Goal: Task Accomplishment & Management: Use online tool/utility

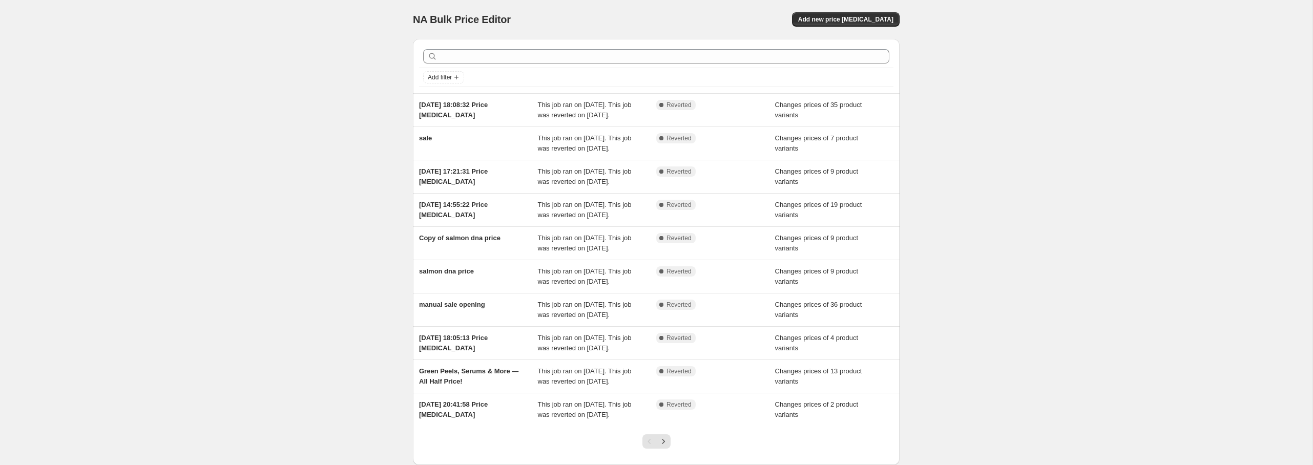
click at [857, 11] on div "NA Bulk Price Editor. This page is ready NA Bulk Price Editor Add new price [ME…" at bounding box center [656, 19] width 486 height 39
click at [857, 14] on button "Add new price [MEDICAL_DATA]" at bounding box center [846, 19] width 108 height 14
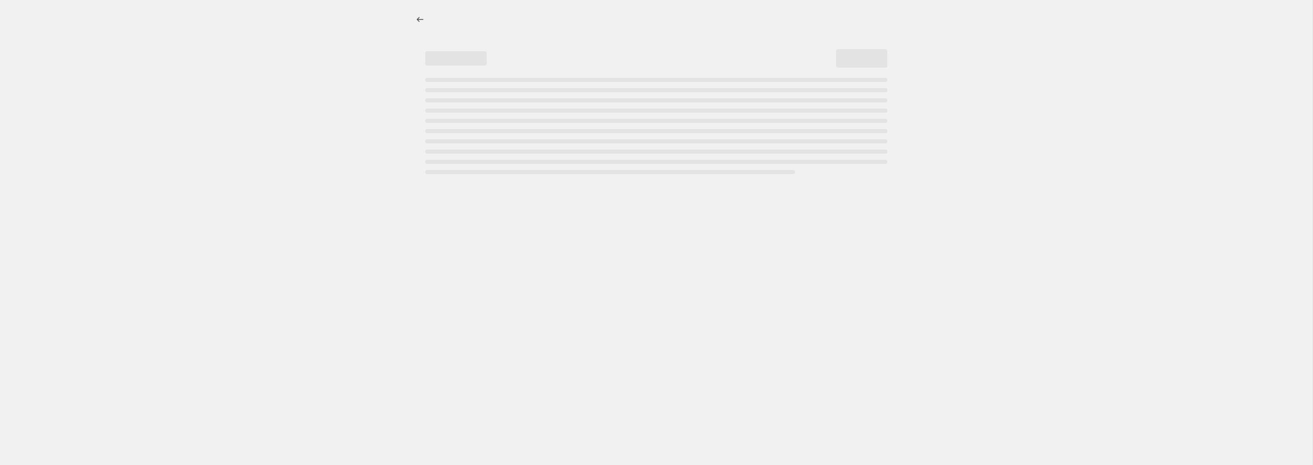
select select "percentage"
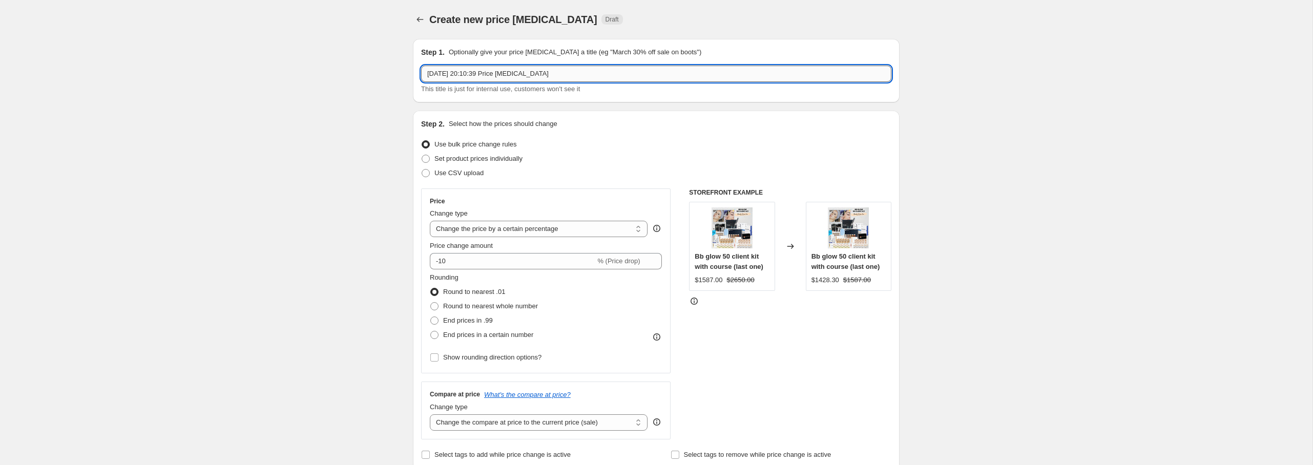
click at [558, 70] on input "[DATE] 20:10:39 Price [MEDICAL_DATA]" at bounding box center [656, 74] width 470 height 16
drag, startPoint x: 558, startPoint y: 73, endPoint x: 422, endPoint y: 69, distance: 135.8
click at [422, 69] on input "[DATE] 20:10:39 Price [MEDICAL_DATA]" at bounding box center [656, 74] width 470 height 16
type input "end of month [DATE]"
click at [422, 160] on span at bounding box center [425, 159] width 8 height 8
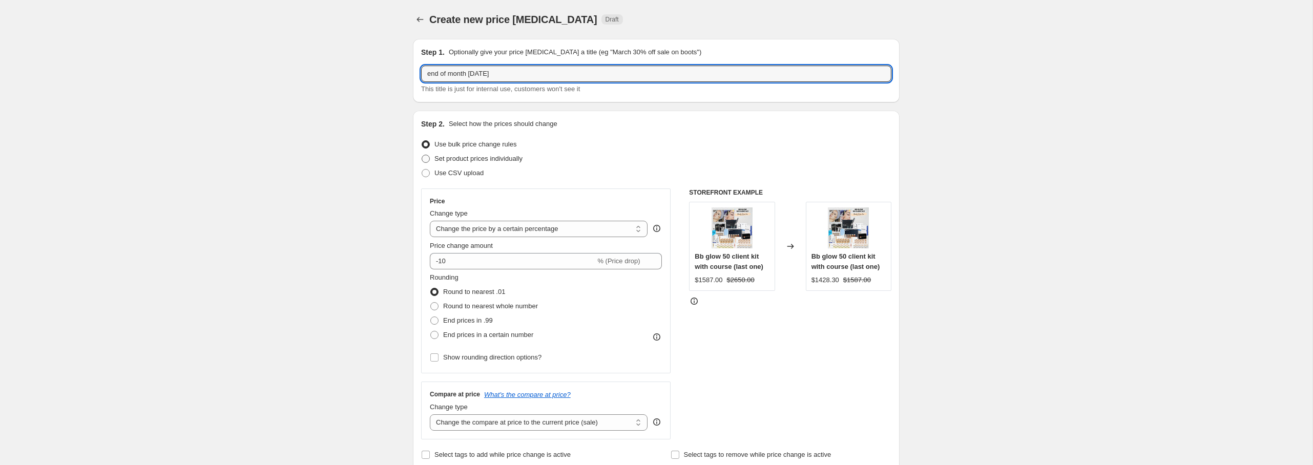
click at [422, 155] on input "Set product prices individually" at bounding box center [421, 155] width 1 height 1
radio input "true"
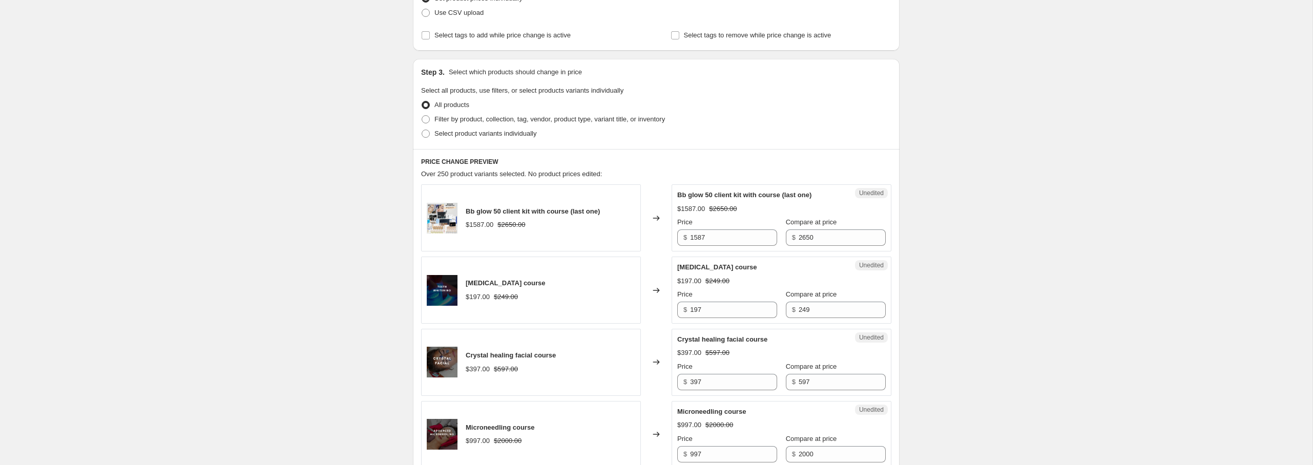
scroll to position [165, 0]
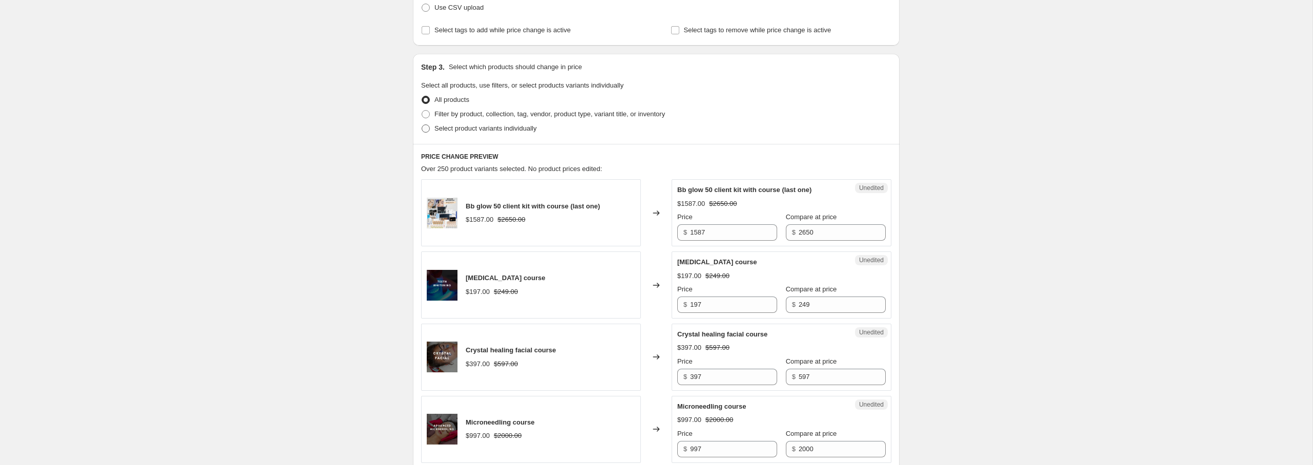
click at [427, 124] on span at bounding box center [425, 128] width 8 height 8
click at [422, 124] on input "Select product variants individually" at bounding box center [421, 124] width 1 height 1
radio input "true"
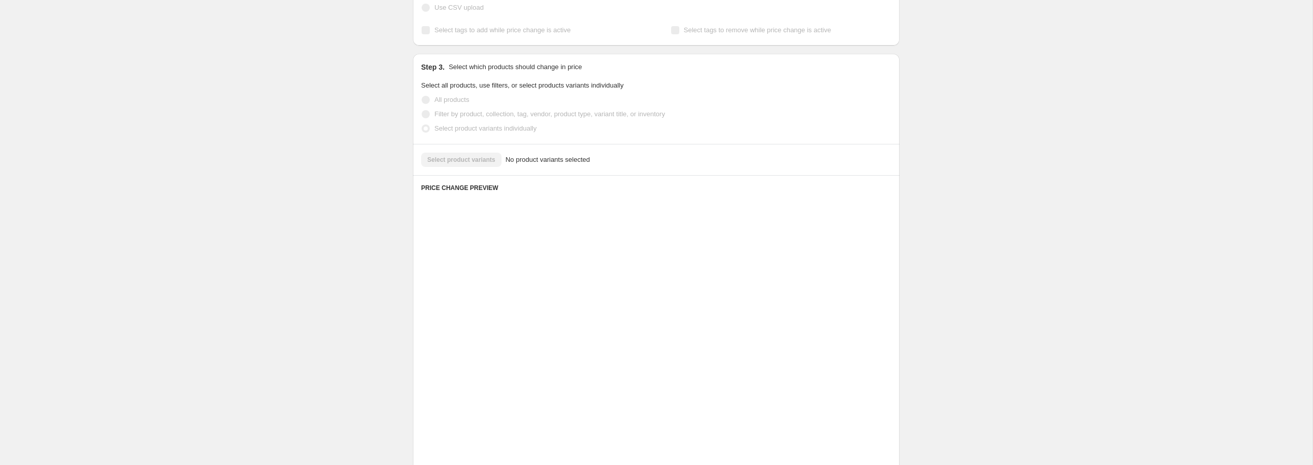
scroll to position [72, 0]
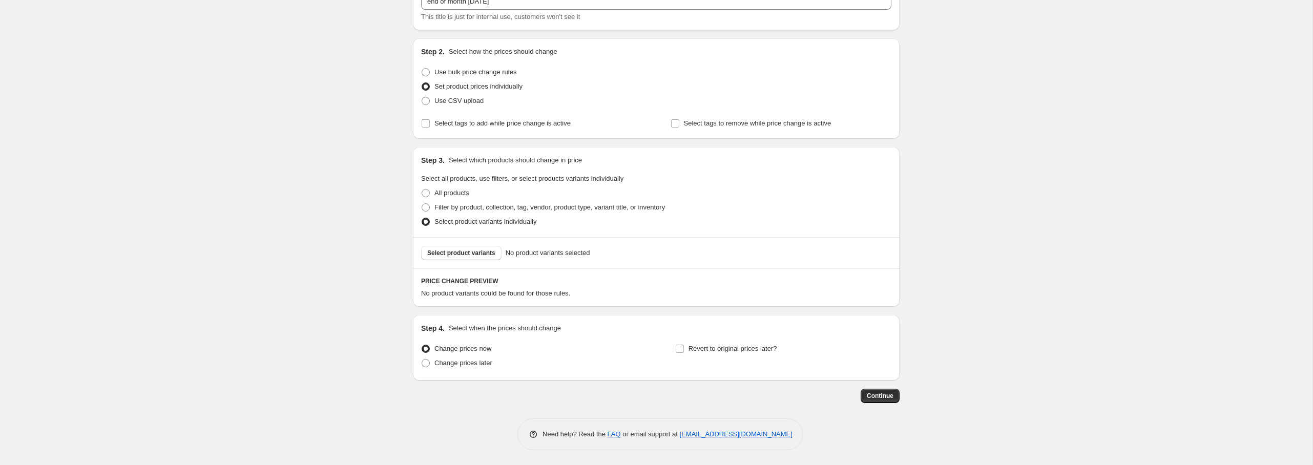
click at [483, 263] on div "Select product variants No product variants selected" at bounding box center [656, 252] width 486 height 31
click at [483, 256] on span "Select product variants" at bounding box center [461, 253] width 68 height 8
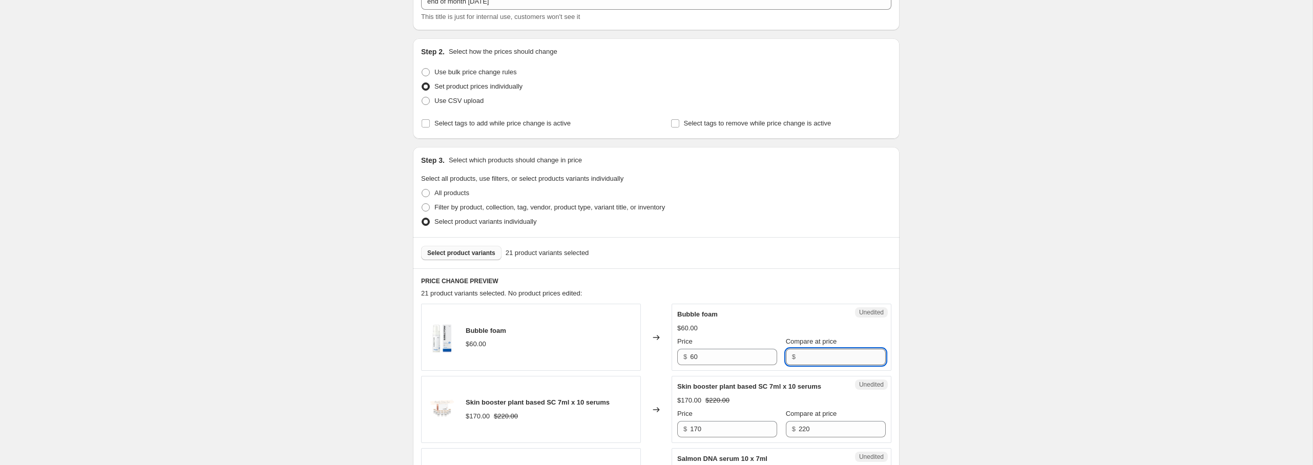
click at [808, 352] on input "Compare at price" at bounding box center [841, 357] width 87 height 16
type input "60"
click at [706, 354] on input "60" at bounding box center [733, 357] width 87 height 16
drag, startPoint x: 704, startPoint y: 358, endPoint x: 666, endPoint y: 353, distance: 38.2
click at [666, 353] on div "Bubble foam $60.00 Changed to Success Edited Bubble foam $60.00 Price $ 60 Comp…" at bounding box center [656, 337] width 470 height 67
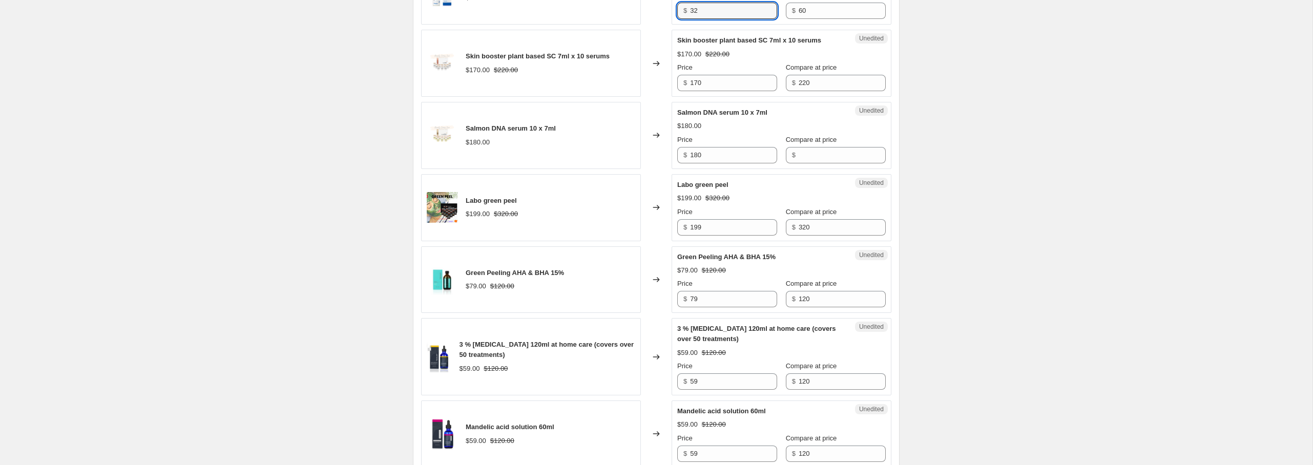
scroll to position [420, 0]
type input "32"
click at [799, 167] on div "Unedited Salmon DNA serum 10 x 7ml $180.00 Price $ 180 Compare at price $" at bounding box center [781, 133] width 220 height 67
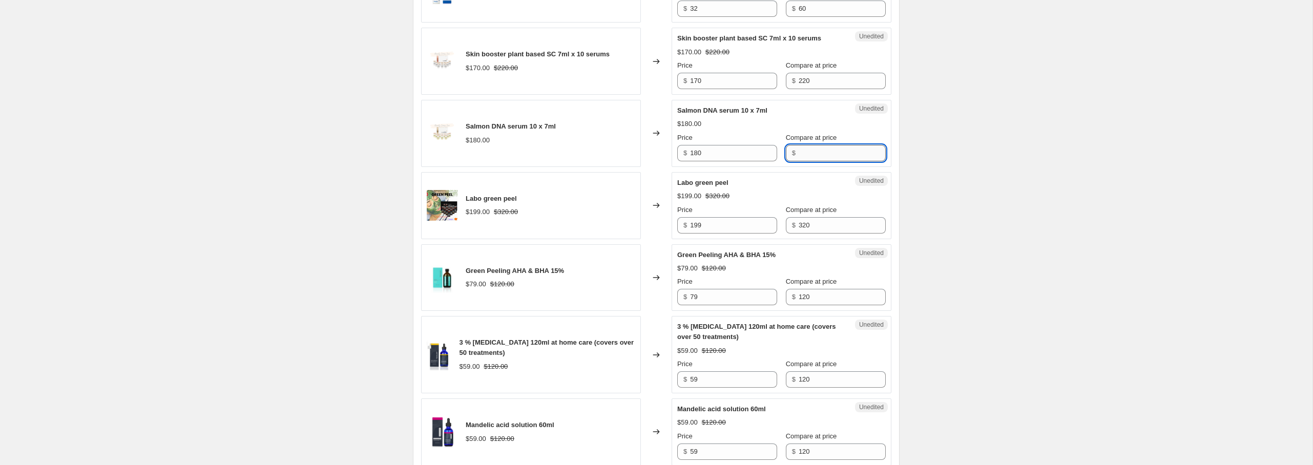
click at [799, 161] on input "Compare at price" at bounding box center [841, 153] width 87 height 16
type input "180"
drag, startPoint x: 712, startPoint y: 168, endPoint x: 681, endPoint y: 165, distance: 31.3
click at [681, 161] on div "$ 180" at bounding box center [727, 153] width 100 height 16
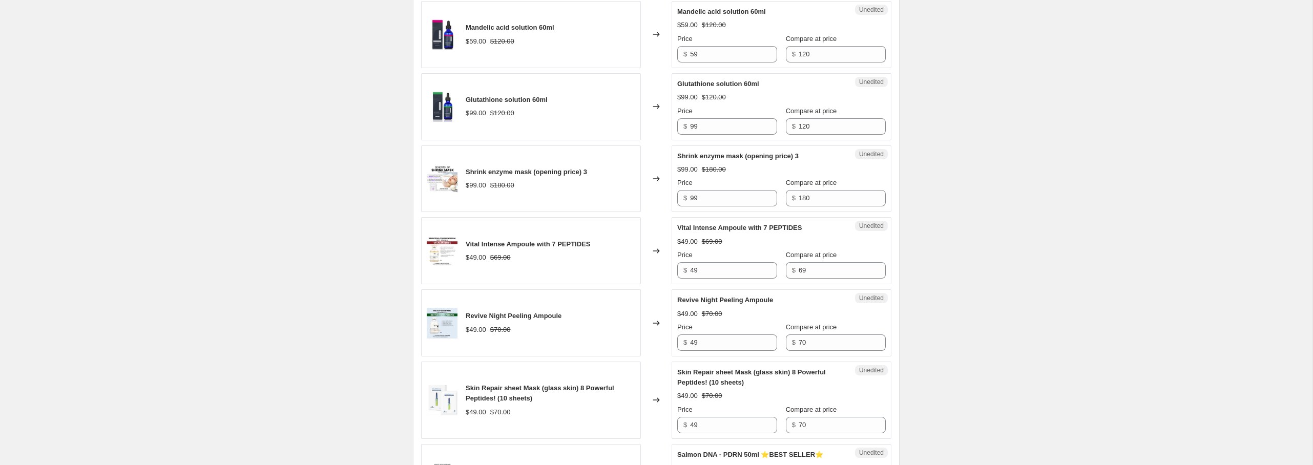
scroll to position [819, 0]
type input "149"
drag, startPoint x: 697, startPoint y: 133, endPoint x: 681, endPoint y: 133, distance: 16.4
click at [681, 133] on div "$ 99" at bounding box center [727, 125] width 100 height 16
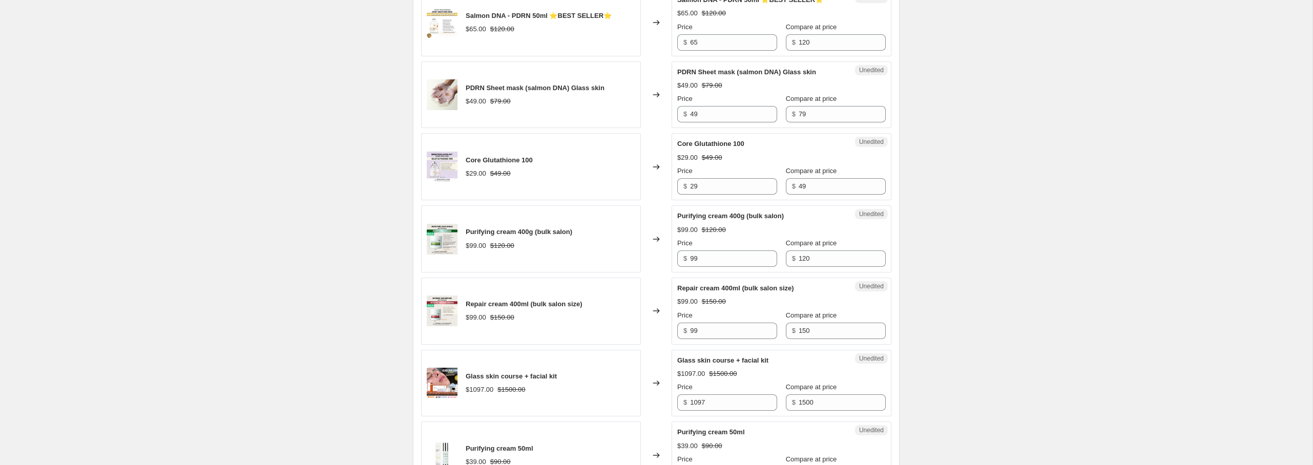
scroll to position [1274, 0]
type input "59"
drag, startPoint x: 708, startPoint y: 279, endPoint x: 687, endPoint y: 278, distance: 21.0
click at [687, 265] on div "$ 99" at bounding box center [727, 257] width 100 height 16
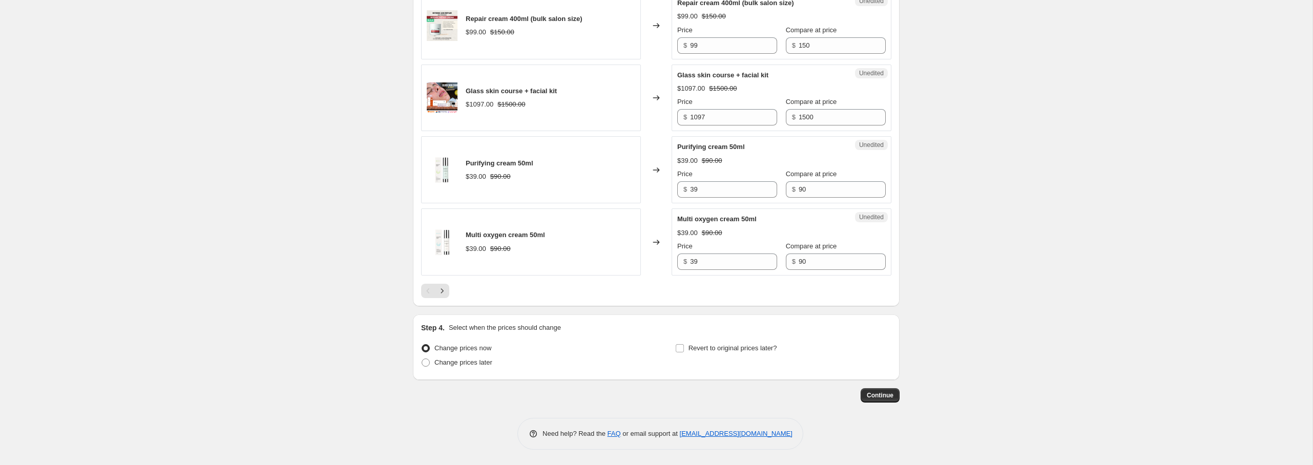
scroll to position [1580, 0]
drag, startPoint x: 701, startPoint y: 190, endPoint x: 673, endPoint y: 190, distance: 27.7
click at [673, 190] on div "Unedited Purifying cream 50ml $39.00 $90.00 Price $ 39 Compare at price $ 90" at bounding box center [781, 169] width 220 height 67
type input "32"
drag, startPoint x: 708, startPoint y: 265, endPoint x: 656, endPoint y: 263, distance: 51.8
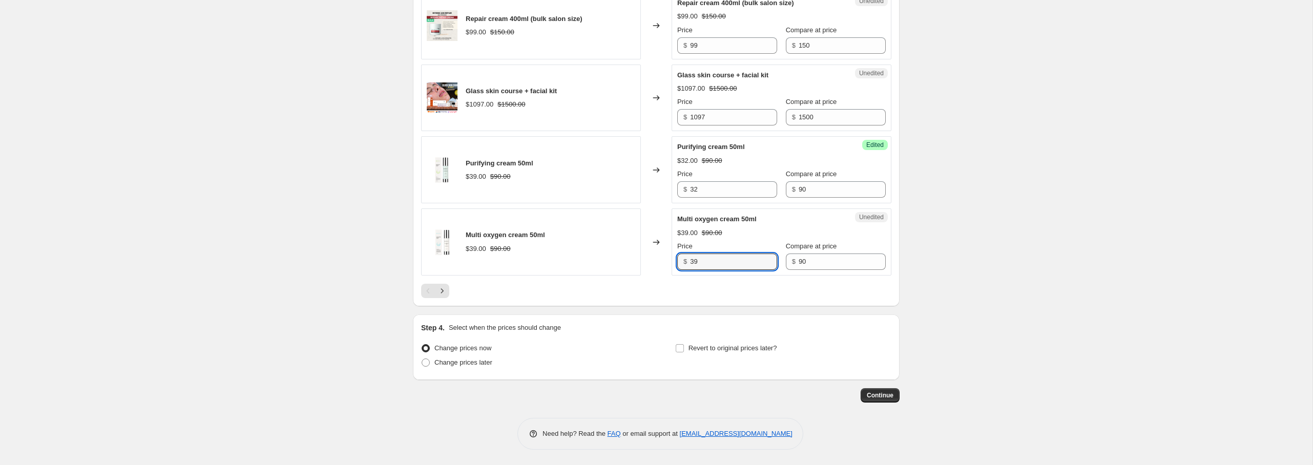
click at [657, 263] on div "Multi oxygen cream 50ml $39.00 $90.00 Changed to Unedited Multi oxygen cream 50…" at bounding box center [656, 241] width 470 height 67
type input "32"
click at [445, 289] on icon "Next" at bounding box center [442, 291] width 10 height 10
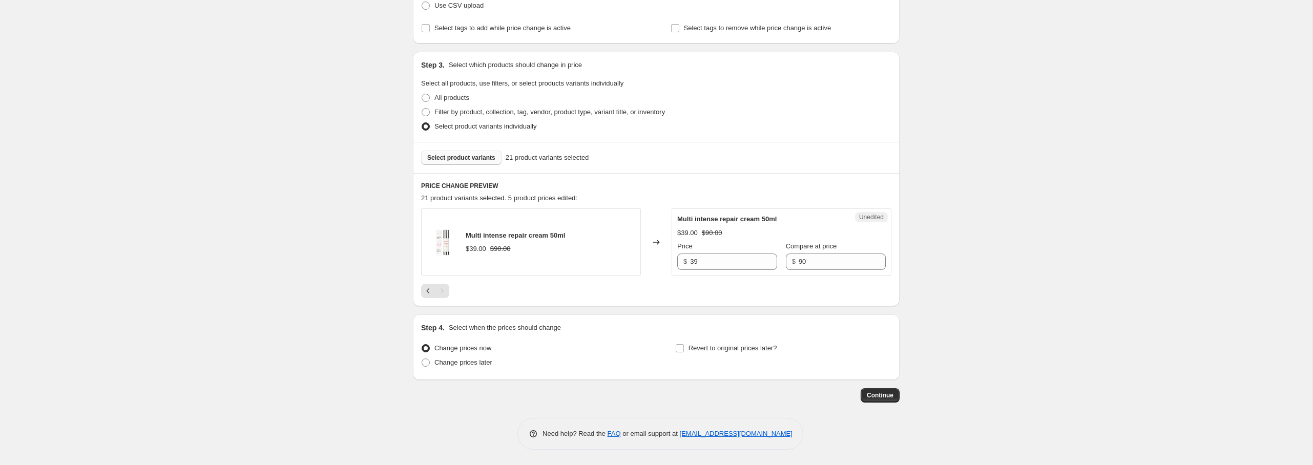
scroll to position [167, 0]
drag, startPoint x: 705, startPoint y: 265, endPoint x: 665, endPoint y: 265, distance: 40.5
click at [668, 265] on div "Multi intense repair cream 50ml $39.00 $90.00 Changed to Unedited Multi intense…" at bounding box center [656, 242] width 470 height 67
type input "32"
click at [424, 295] on icon "Previous" at bounding box center [428, 291] width 10 height 10
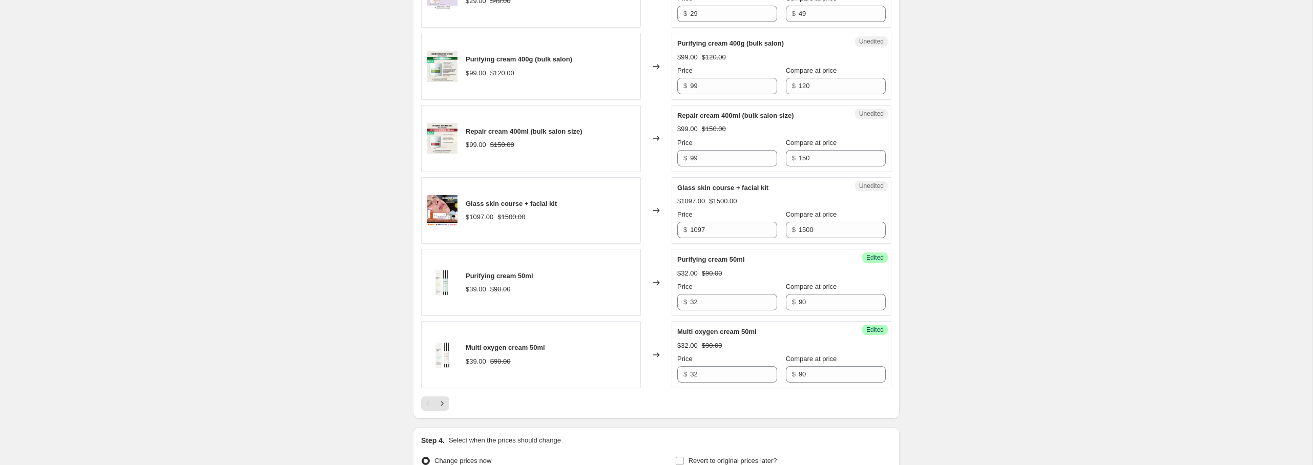
scroll to position [1453, 0]
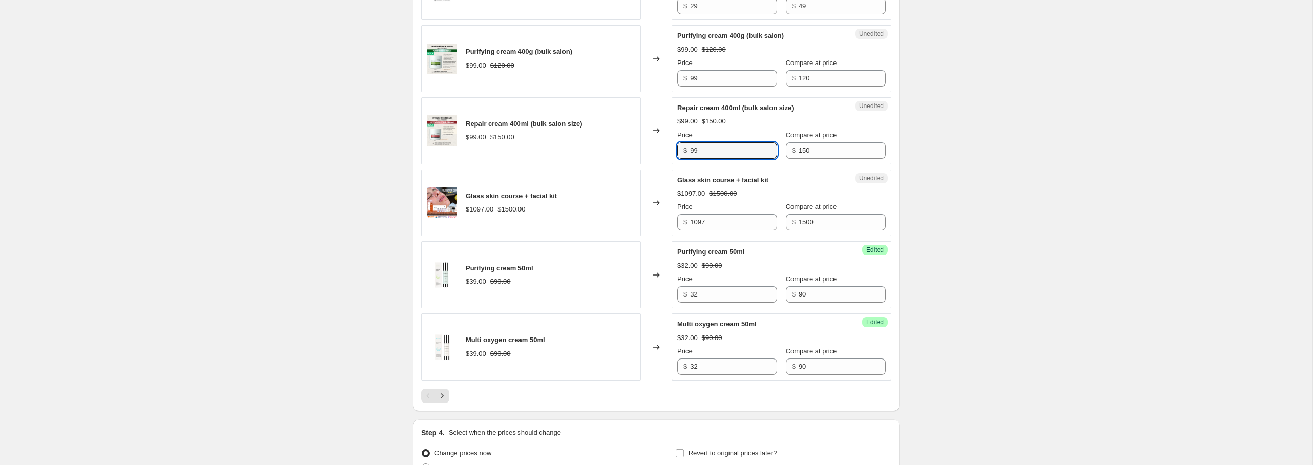
drag, startPoint x: 707, startPoint y: 170, endPoint x: 679, endPoint y: 168, distance: 28.2
click at [679, 159] on div "$ 99" at bounding box center [727, 150] width 100 height 16
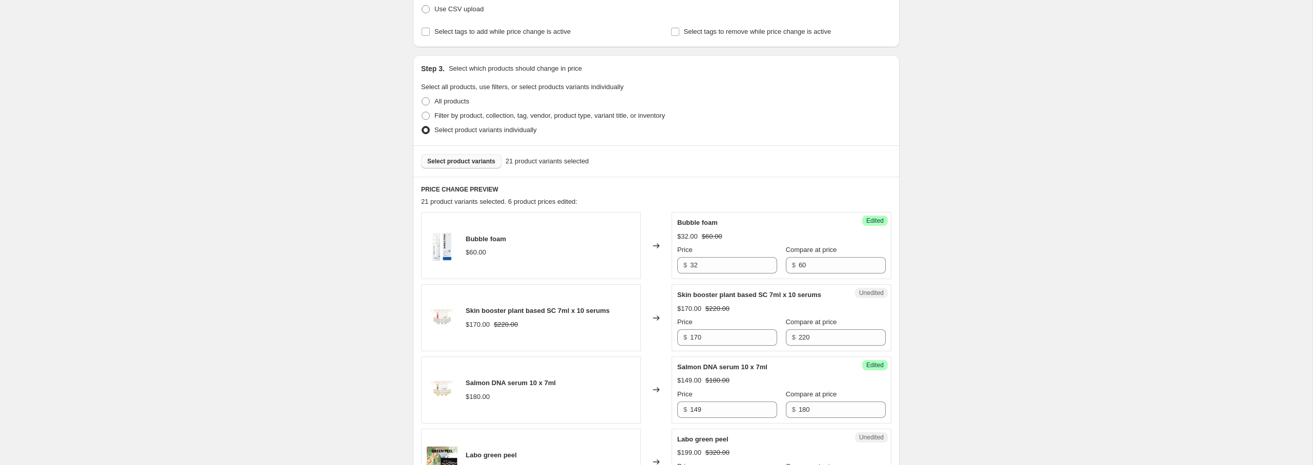
scroll to position [163, 0]
type input "79"
click at [474, 157] on button "Select product variants" at bounding box center [461, 162] width 80 height 14
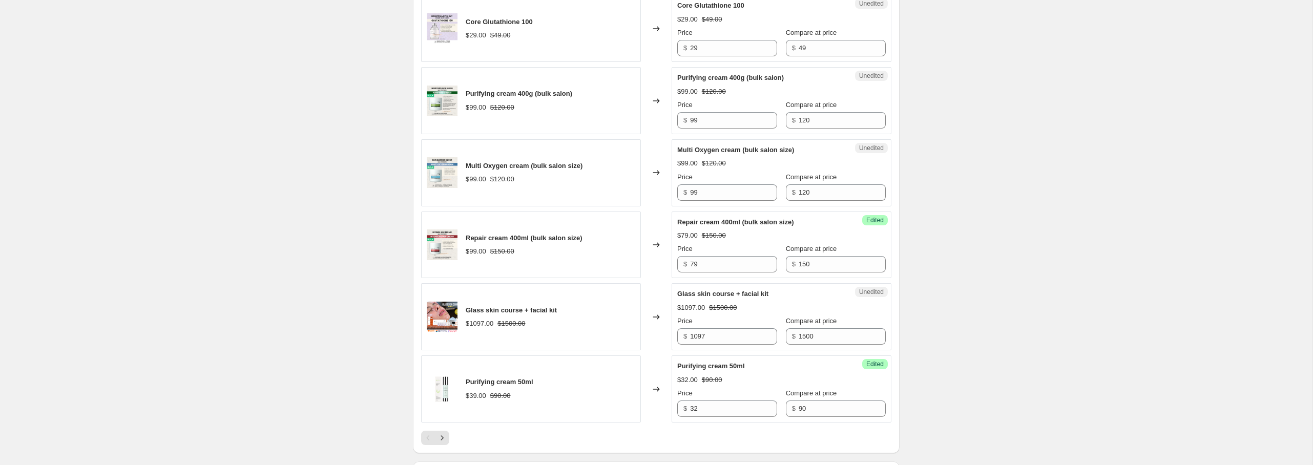
scroll to position [1412, 0]
drag, startPoint x: 700, startPoint y: 212, endPoint x: 682, endPoint y: 212, distance: 17.4
click at [682, 199] on div "$ 99" at bounding box center [727, 191] width 100 height 16
type input "79"
drag, startPoint x: 703, startPoint y: 139, endPoint x: 679, endPoint y: 139, distance: 24.1
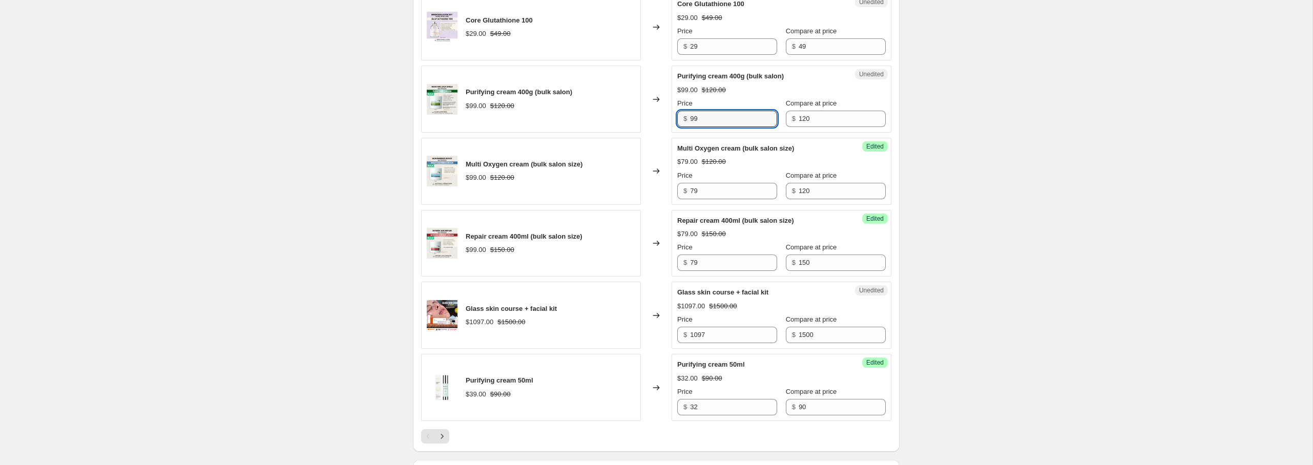
click at [679, 127] on div "$ 99" at bounding box center [727, 119] width 100 height 16
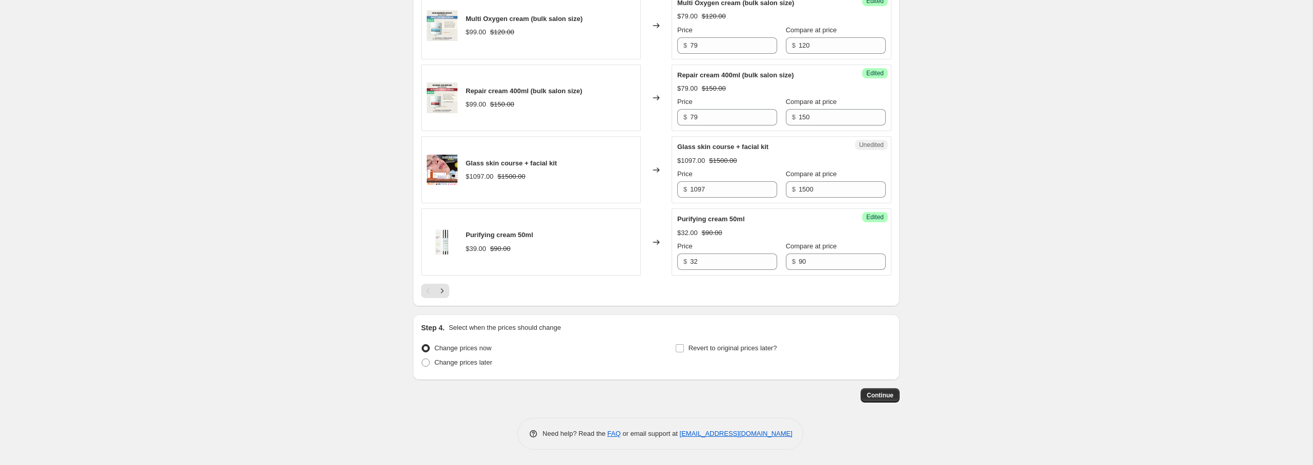
scroll to position [1580, 0]
type input "79"
click at [440, 291] on icon "Next" at bounding box center [442, 291] width 10 height 10
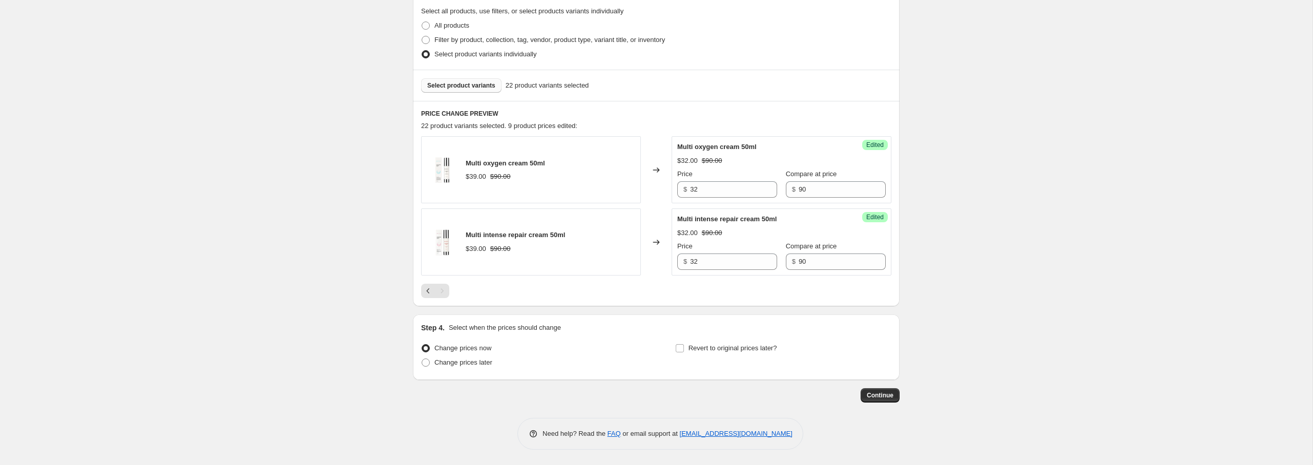
scroll to position [239, 0]
click at [424, 295] on icon "Previous" at bounding box center [428, 291] width 10 height 10
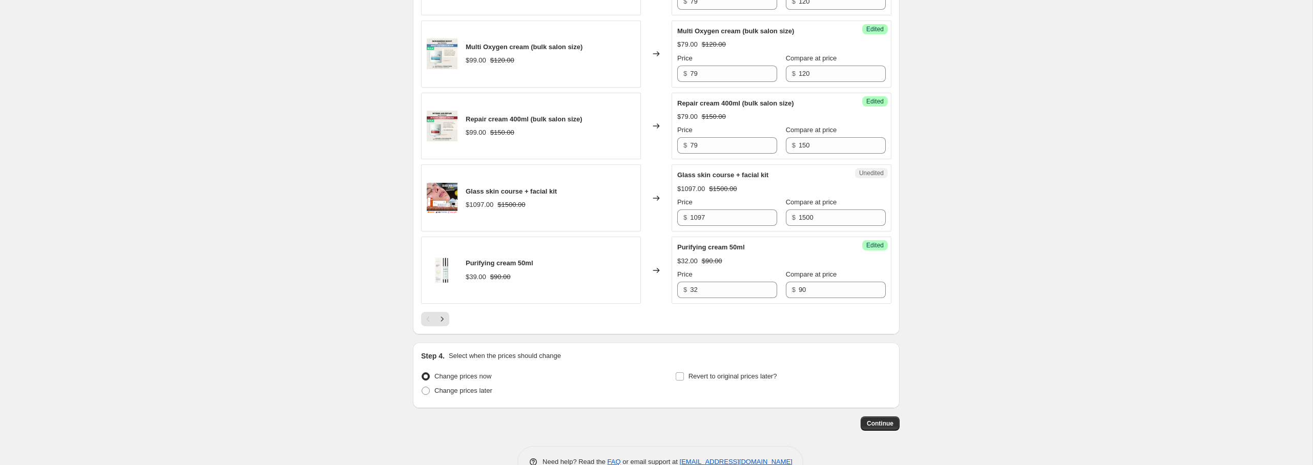
scroll to position [1580, 0]
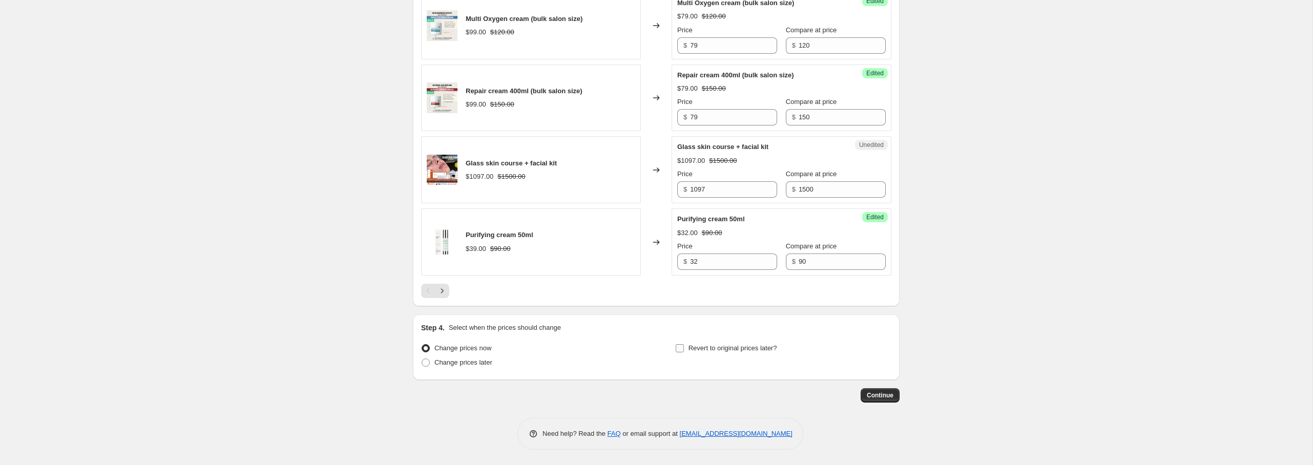
click at [681, 348] on input "Revert to original prices later?" at bounding box center [679, 348] width 8 height 8
checkbox input "true"
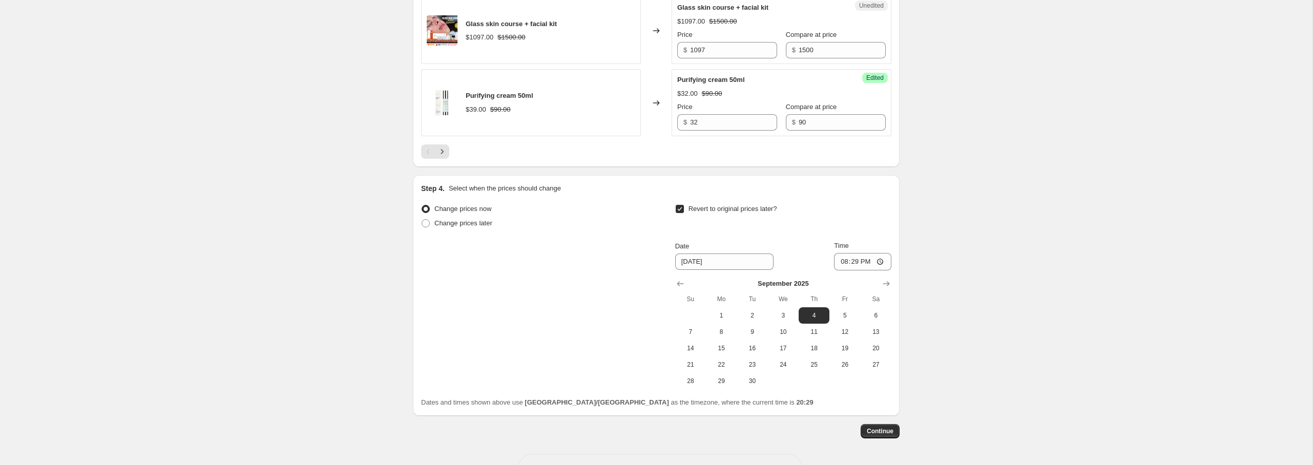
scroll to position [1754, 0]
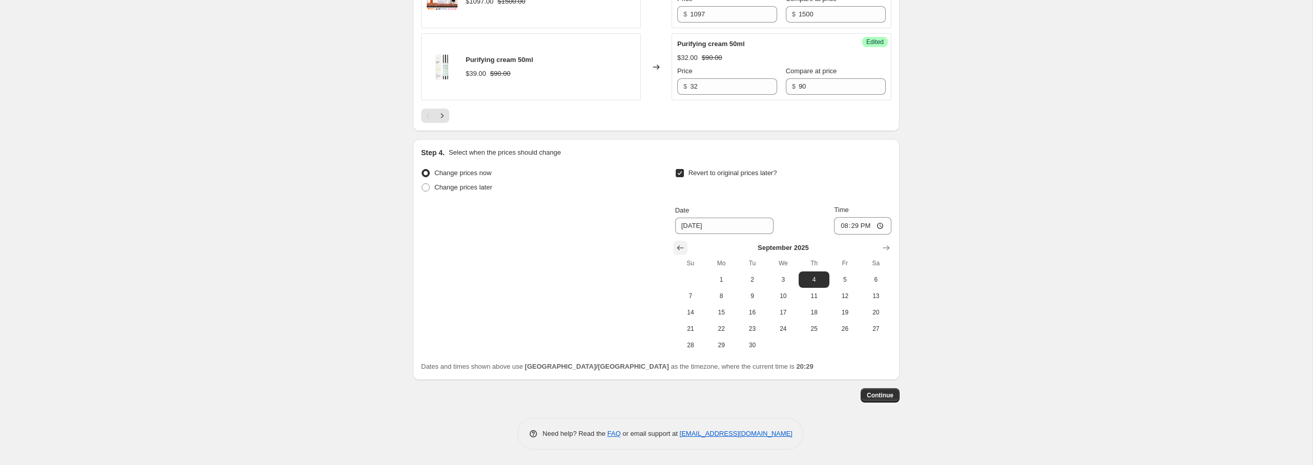
click at [678, 249] on icon "Show previous month, August 2025" at bounding box center [679, 247] width 7 height 5
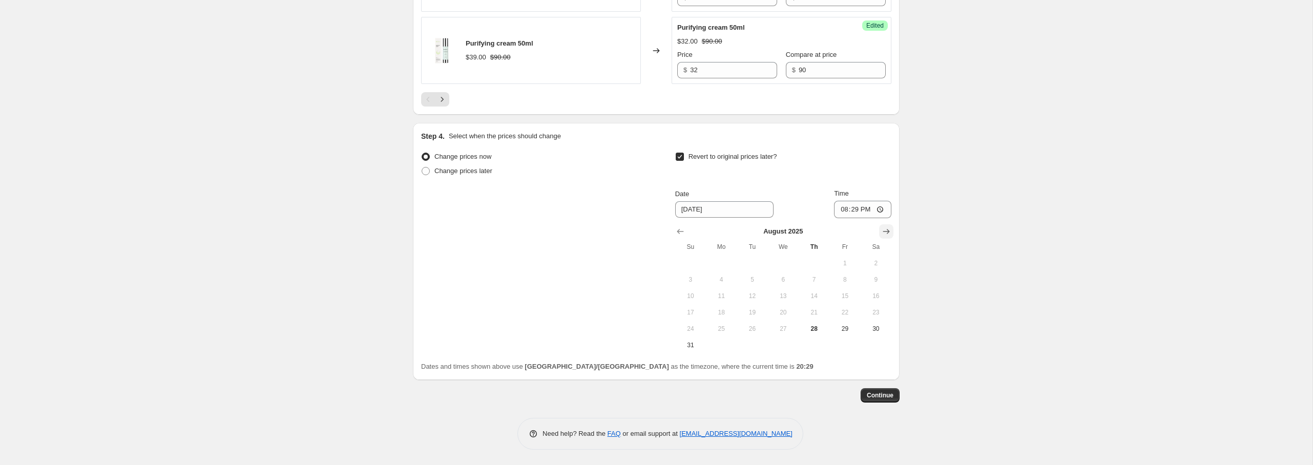
click at [885, 237] on icon "Show next month, September 2025" at bounding box center [886, 231] width 10 height 10
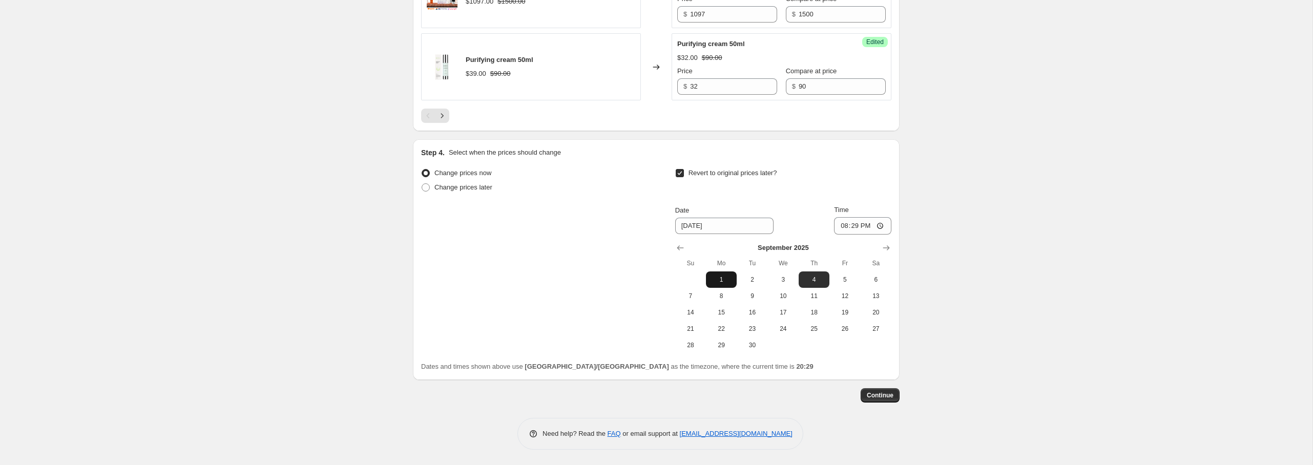
click at [717, 286] on button "1" at bounding box center [721, 279] width 31 height 16
type input "[DATE]"
click at [890, 392] on span "Continue" at bounding box center [879, 395] width 27 height 8
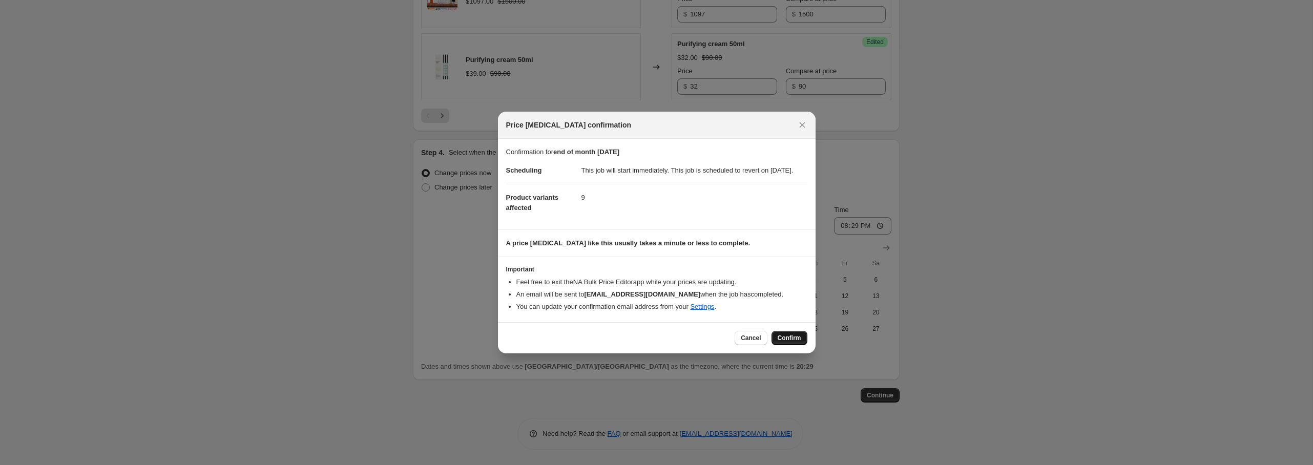
click at [781, 342] on span "Confirm" at bounding box center [789, 338] width 24 height 8
